Goal: Task Accomplishment & Management: Manage account settings

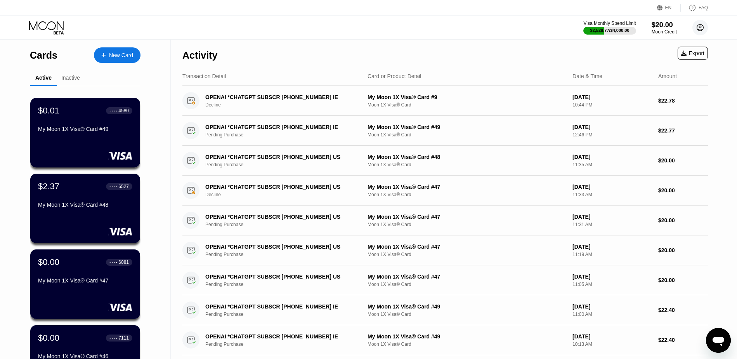
click at [700, 27] on icon at bounding box center [701, 28] width 16 height 16
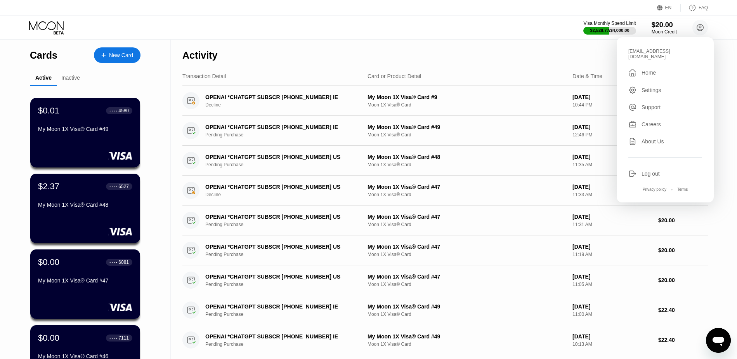
click at [648, 170] on div "Log out" at bounding box center [651, 173] width 18 height 6
click at [651, 170] on div "Log out" at bounding box center [651, 173] width 18 height 6
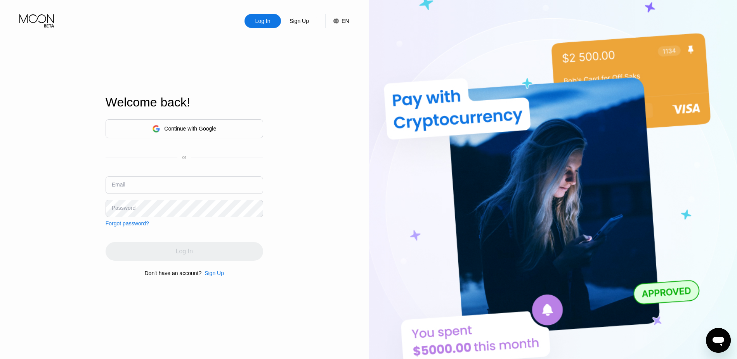
click at [228, 188] on input "text" at bounding box center [185, 184] width 158 height 17
paste input "[PERSON_NAME][EMAIL_ADDRESS][DOMAIN_NAME]"
type input "[PERSON_NAME][EMAIL_ADDRESS][DOMAIN_NAME]"
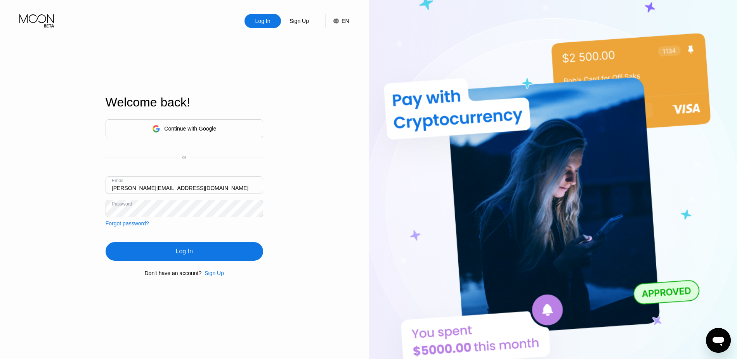
click at [168, 248] on div "Log In" at bounding box center [185, 251] width 158 height 19
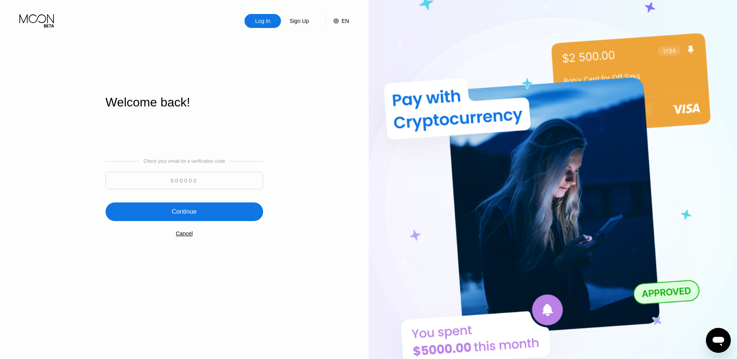
click at [188, 183] on input at bounding box center [185, 180] width 158 height 17
paste input "868698"
type input "868698"
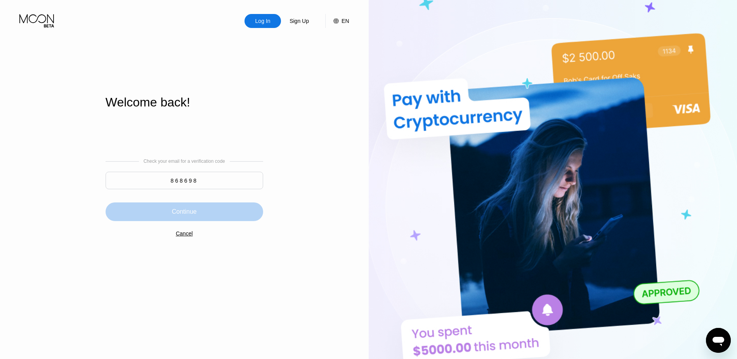
click at [170, 212] on div "Continue" at bounding box center [185, 211] width 158 height 19
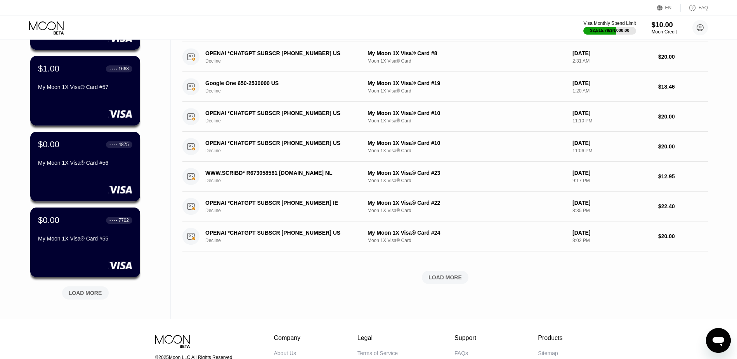
scroll to position [198, 0]
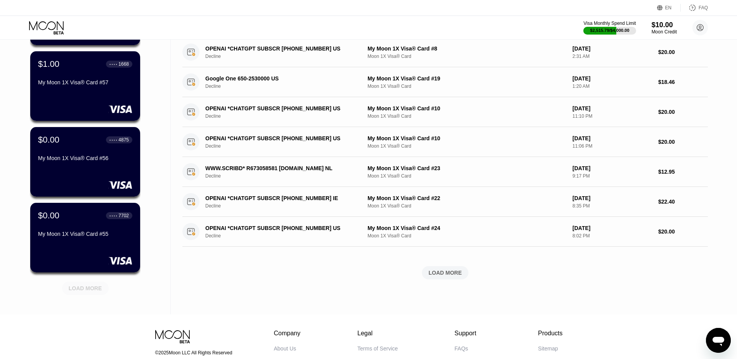
click at [89, 289] on div "LOAD MORE" at bounding box center [85, 288] width 33 height 7
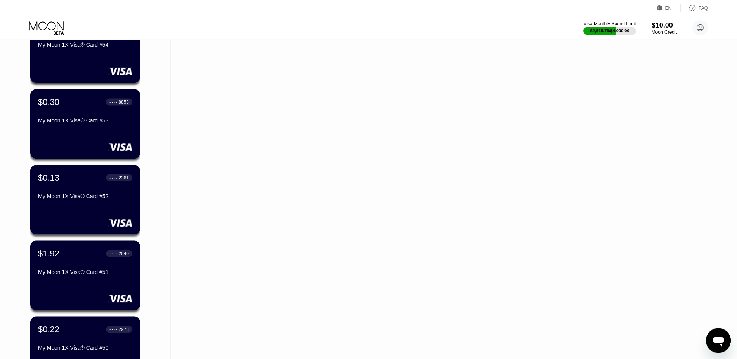
scroll to position [475, 0]
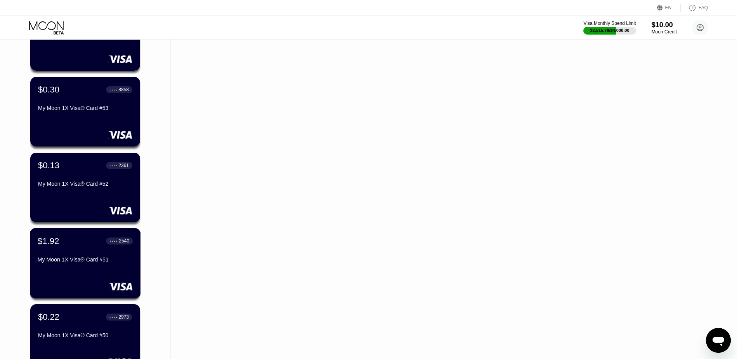
click at [90, 260] on div "My Moon 1X Visa® Card #51" at bounding box center [85, 259] width 95 height 6
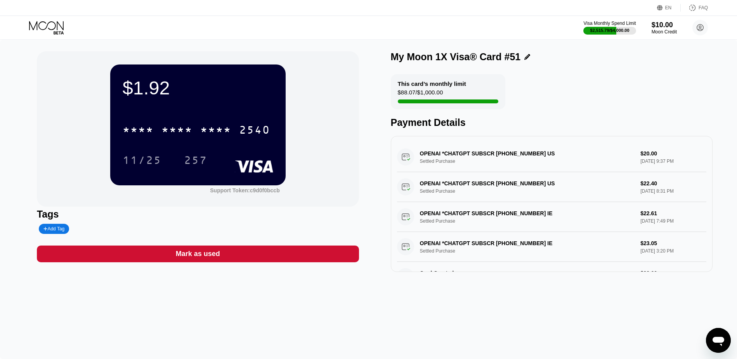
scroll to position [34, 0]
